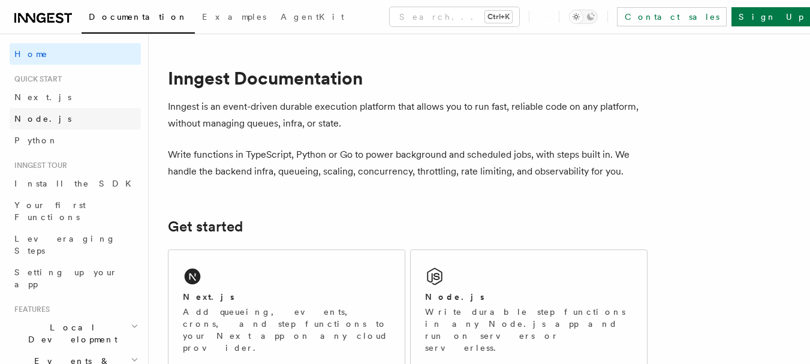
click at [36, 112] on link "Node.js" at bounding box center [75, 119] width 131 height 22
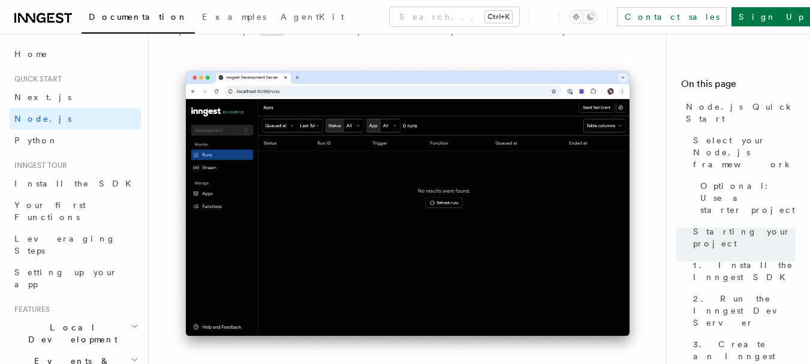
scroll to position [1199, 0]
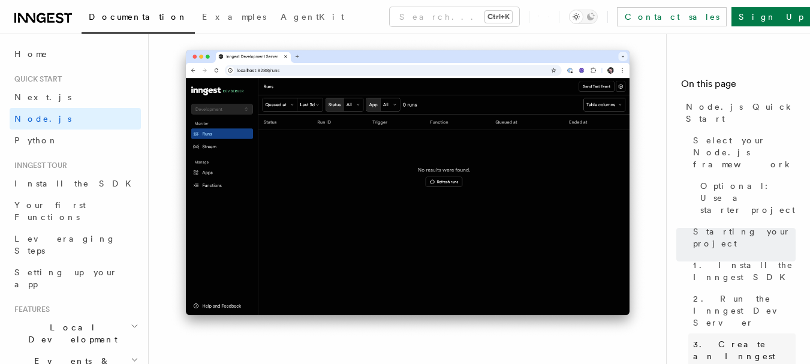
click at [756, 338] on span "3. Create an Inngest client" at bounding box center [744, 356] width 103 height 36
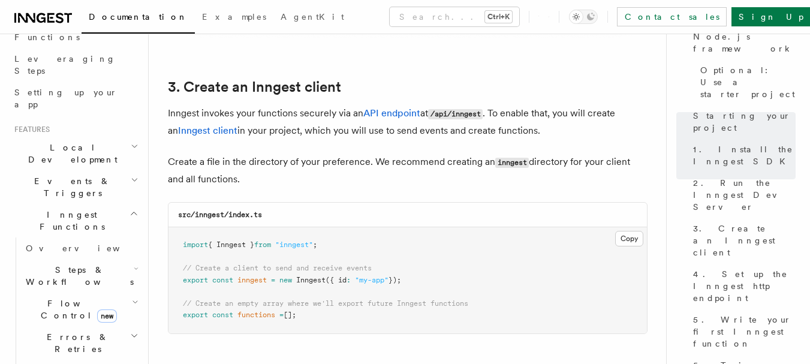
scroll to position [1519, 0]
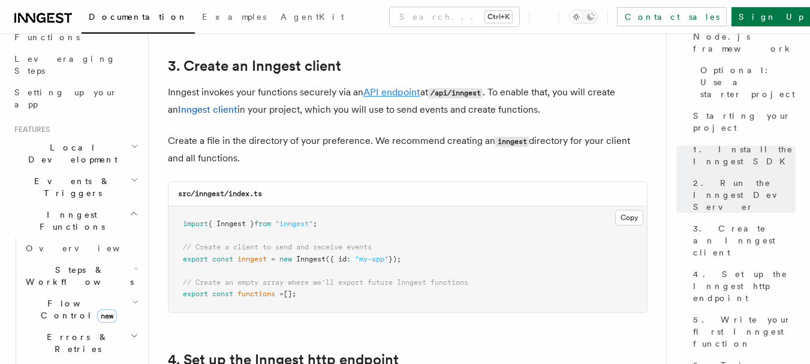
click at [392, 92] on link "API endpoint" at bounding box center [391, 91] width 57 height 11
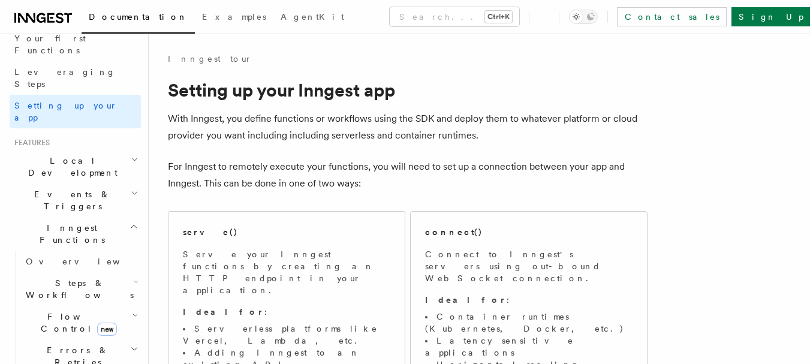
scroll to position [180, 0]
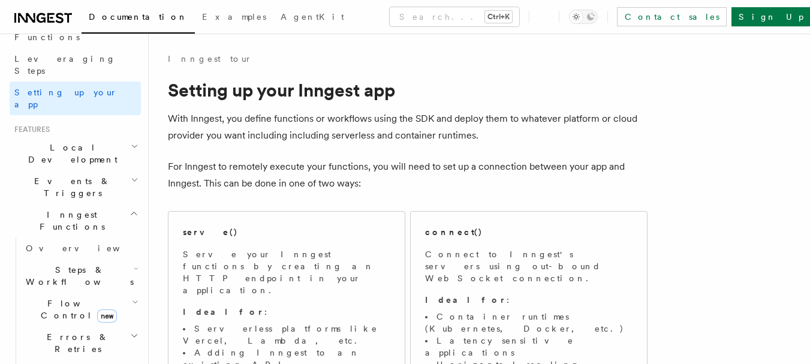
click at [53, 264] on span "Steps & Workflows" at bounding box center [77, 276] width 113 height 24
click at [43, 243] on span "Overview" at bounding box center [88, 248] width 124 height 10
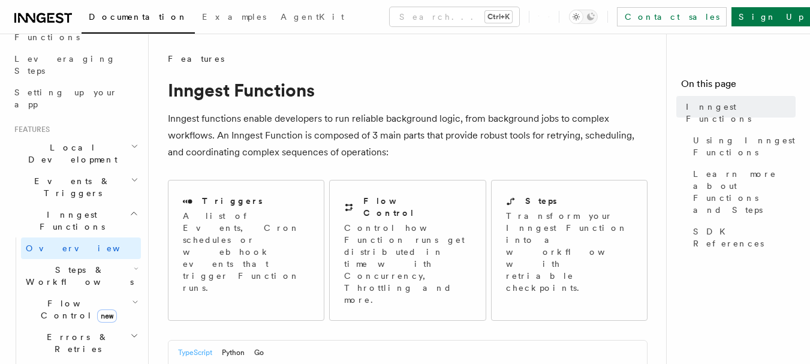
click at [47, 264] on span "Steps & Workflows" at bounding box center [77, 276] width 113 height 24
click at [71, 314] on link "Function steps" at bounding box center [86, 325] width 109 height 22
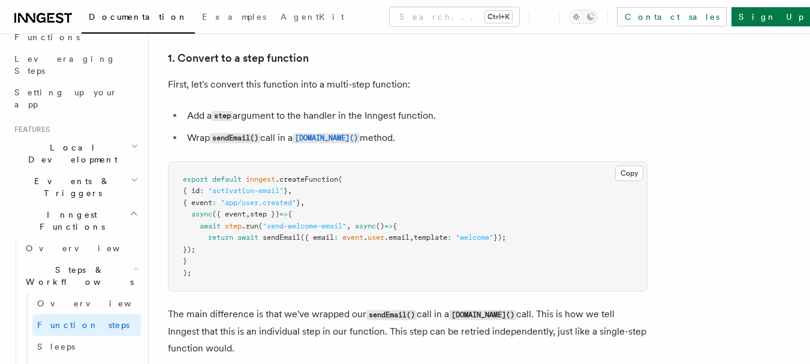
scroll to position [780, 0]
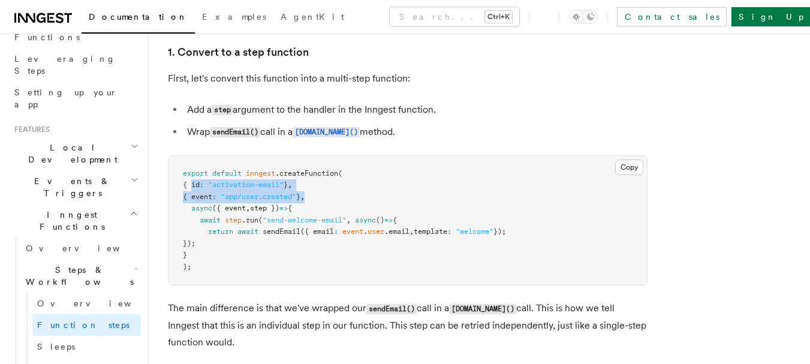
drag, startPoint x: 192, startPoint y: 183, endPoint x: 328, endPoint y: 198, distance: 136.3
click at [328, 198] on pre "export default inngest .createFunction ( { id : "activation-email" } , { event …" at bounding box center [408, 221] width 479 height 130
click at [305, 199] on span "," at bounding box center [302, 196] width 4 height 8
